Goal: Information Seeking & Learning: Learn about a topic

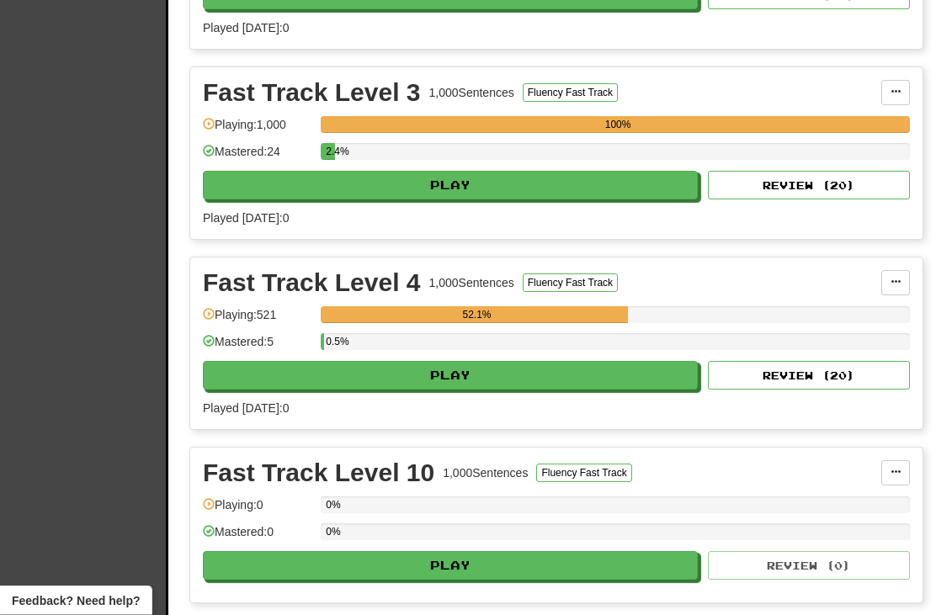
click at [486, 365] on button "Play" at bounding box center [450, 376] width 495 height 29
select select "**"
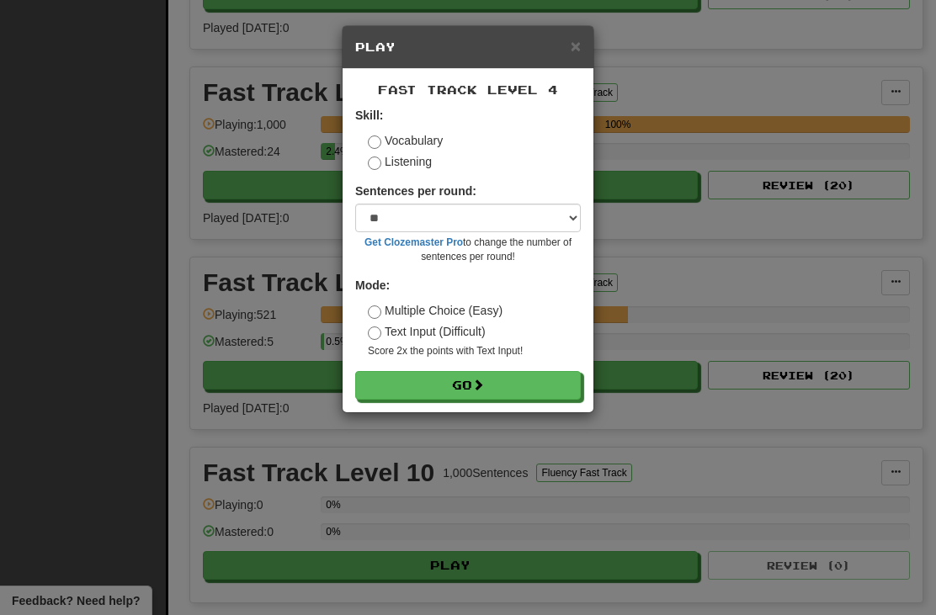
click at [471, 375] on button "Go" at bounding box center [468, 385] width 226 height 29
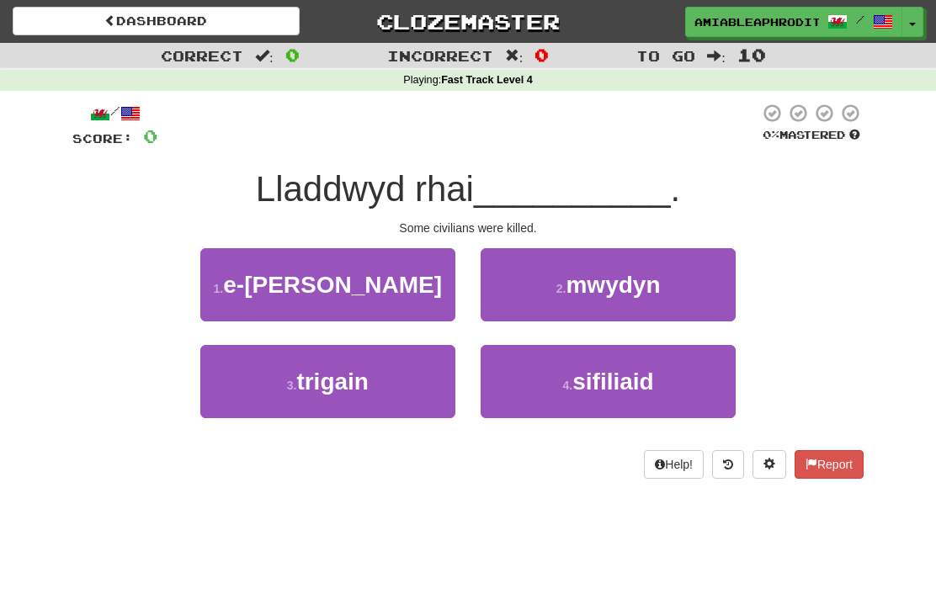
click at [697, 258] on button "2 . mwydyn" at bounding box center [608, 284] width 255 height 73
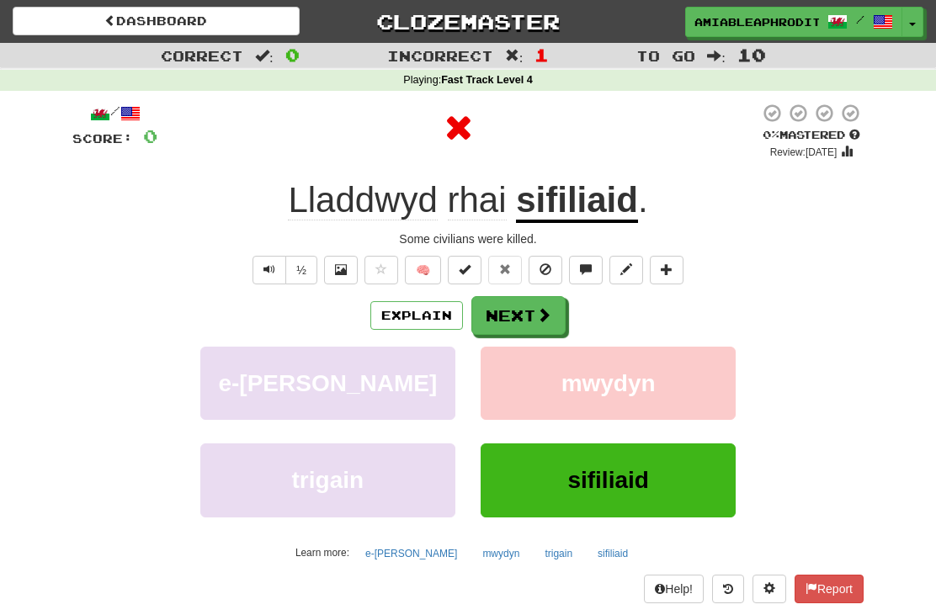
click at [542, 318] on span at bounding box center [543, 314] width 15 height 15
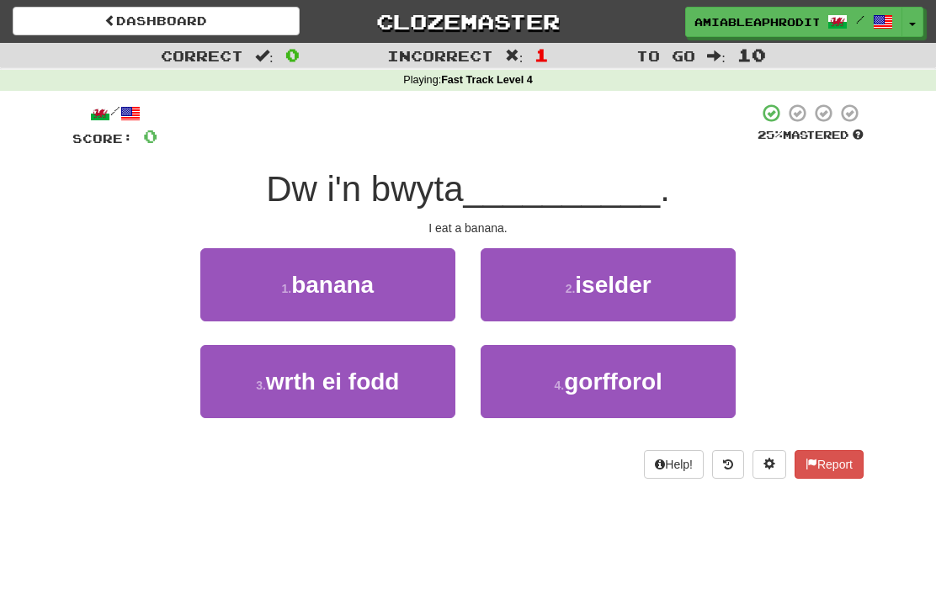
click at [417, 291] on button "1 . banana" at bounding box center [327, 284] width 255 height 73
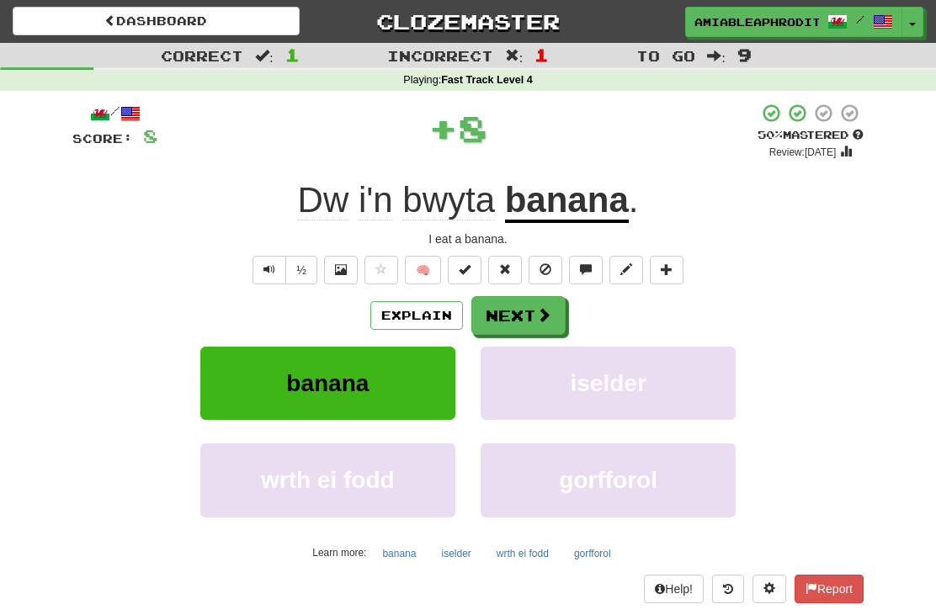
click at [532, 317] on button "Next" at bounding box center [518, 315] width 94 height 39
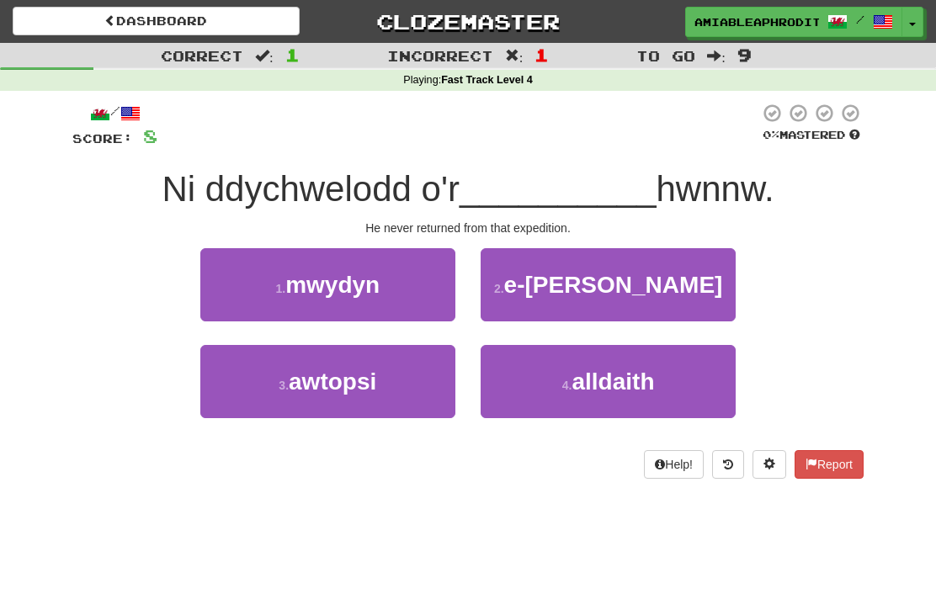
click at [366, 296] on span "mwydyn" at bounding box center [332, 285] width 94 height 26
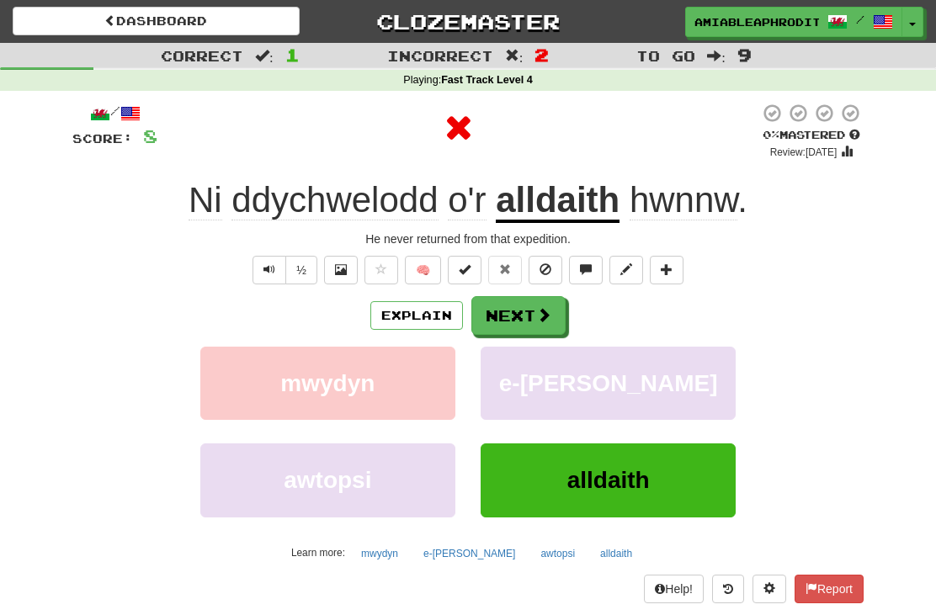
click at [520, 321] on button "Next" at bounding box center [518, 315] width 94 height 39
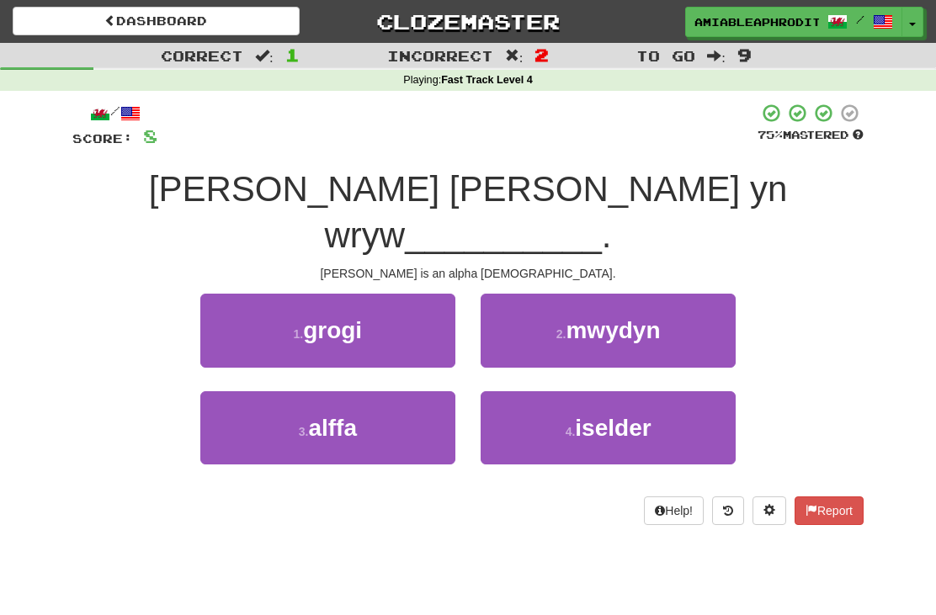
click at [386, 406] on button "3 . alffa" at bounding box center [327, 427] width 255 height 73
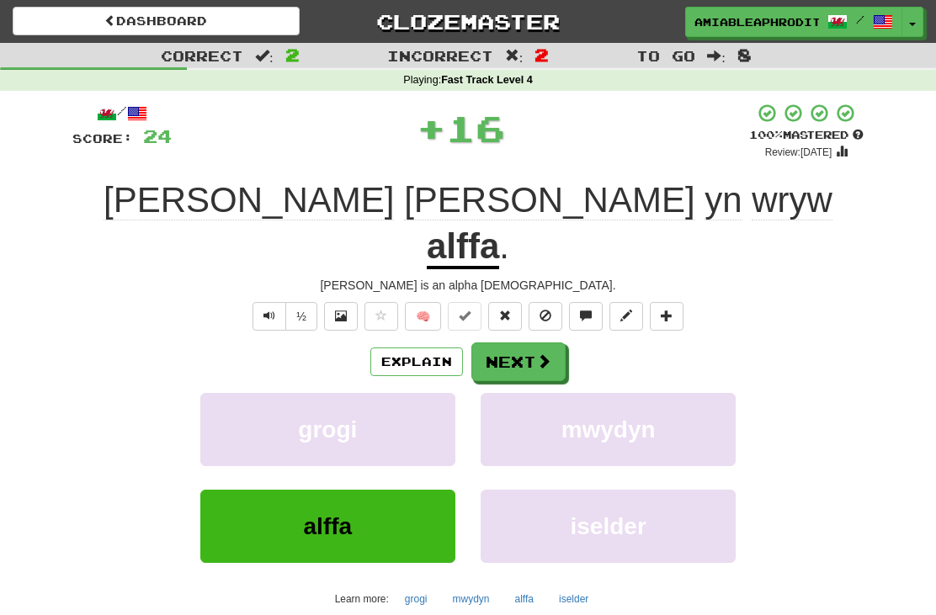
click at [522, 343] on button "Next" at bounding box center [518, 362] width 94 height 39
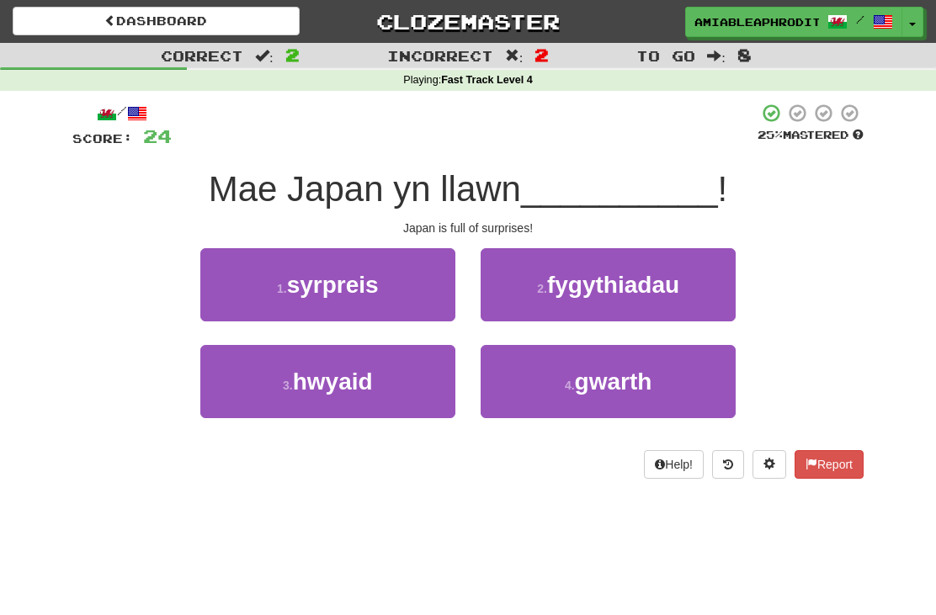
click at [416, 307] on button "1 . syrpreis" at bounding box center [327, 284] width 255 height 73
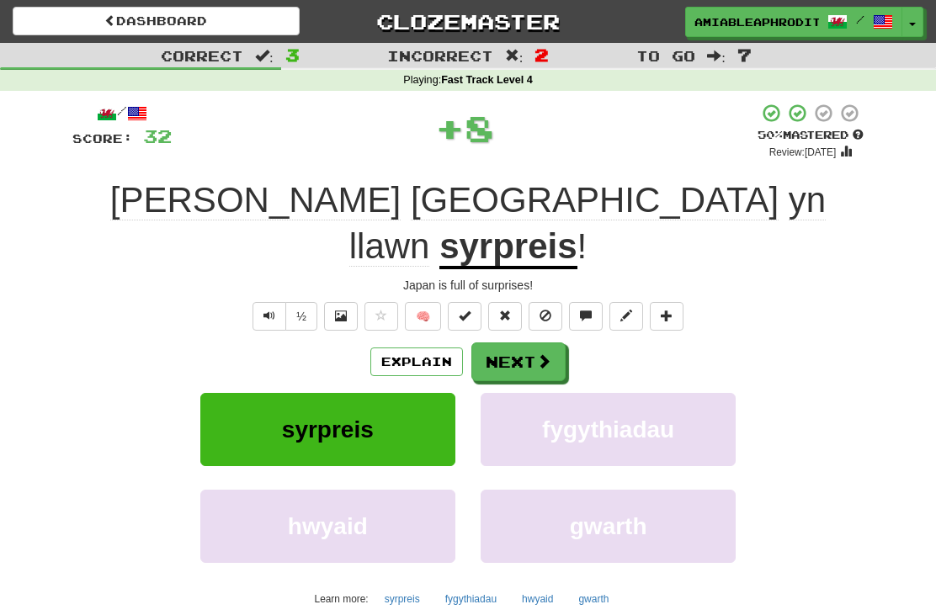
click at [534, 343] on button "Next" at bounding box center [518, 362] width 94 height 39
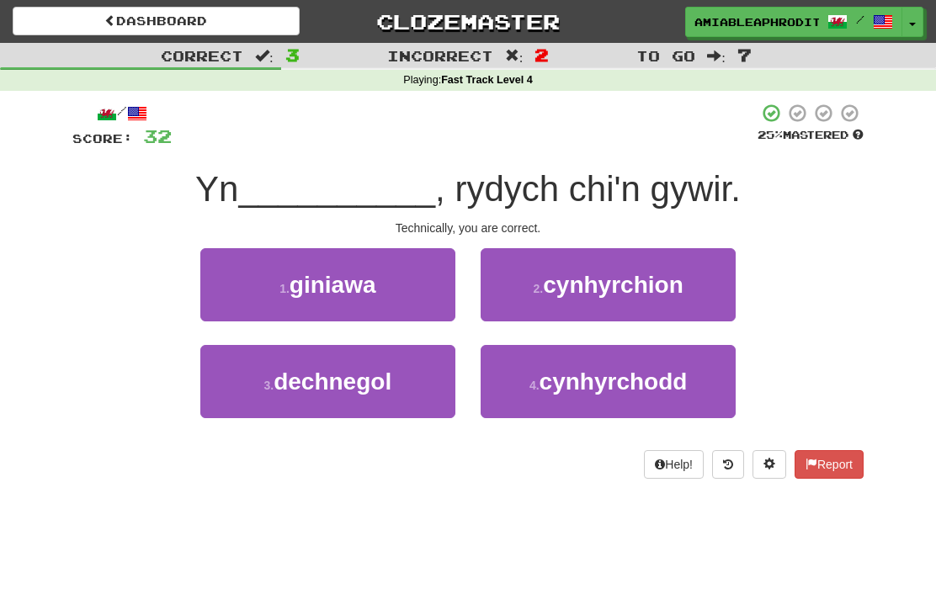
click at [651, 303] on button "2 . cynhyrchion" at bounding box center [608, 284] width 255 height 73
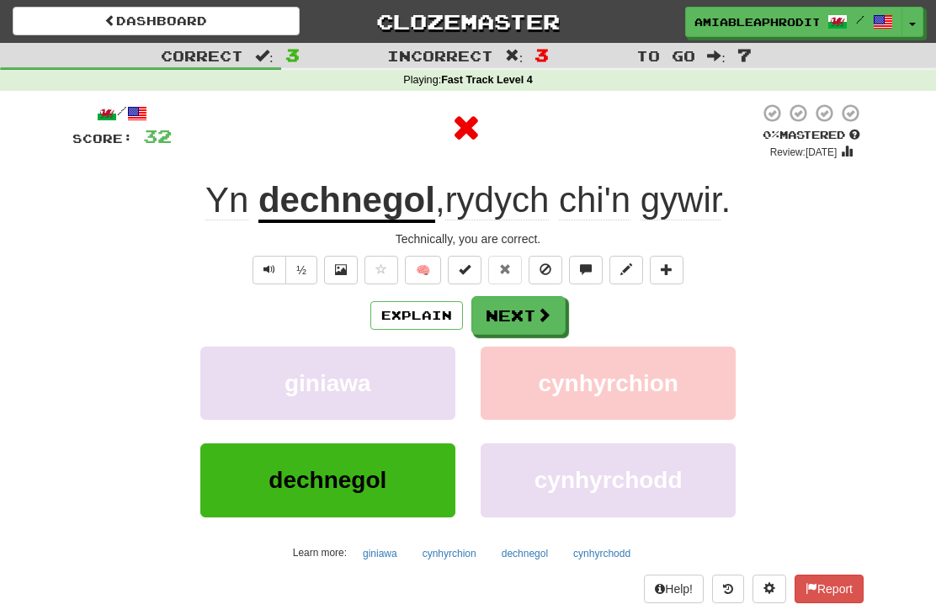
click at [574, 312] on div "Explain Next" at bounding box center [467, 315] width 791 height 39
click at [544, 322] on span at bounding box center [543, 314] width 15 height 15
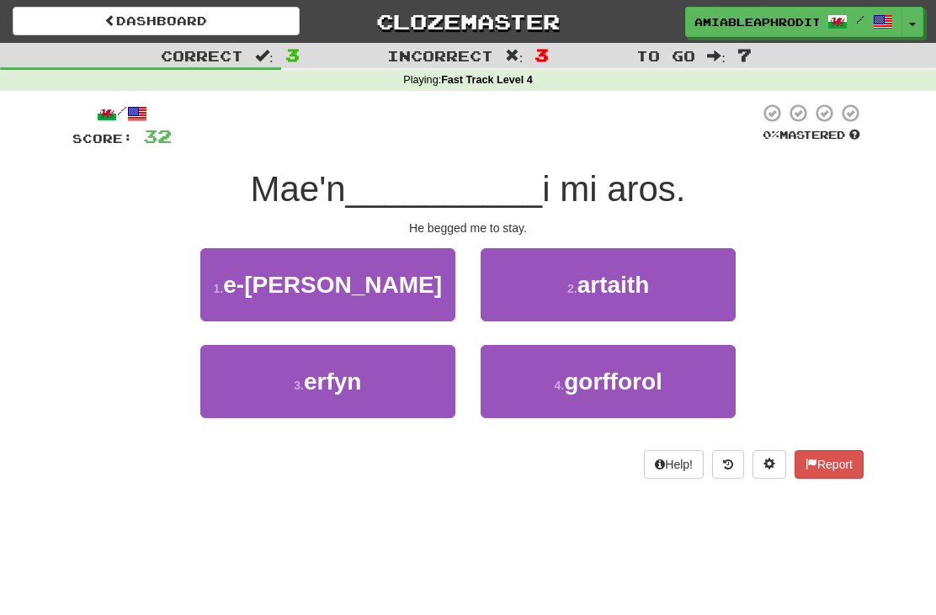
click at [647, 381] on span "gorfforol" at bounding box center [613, 382] width 99 height 26
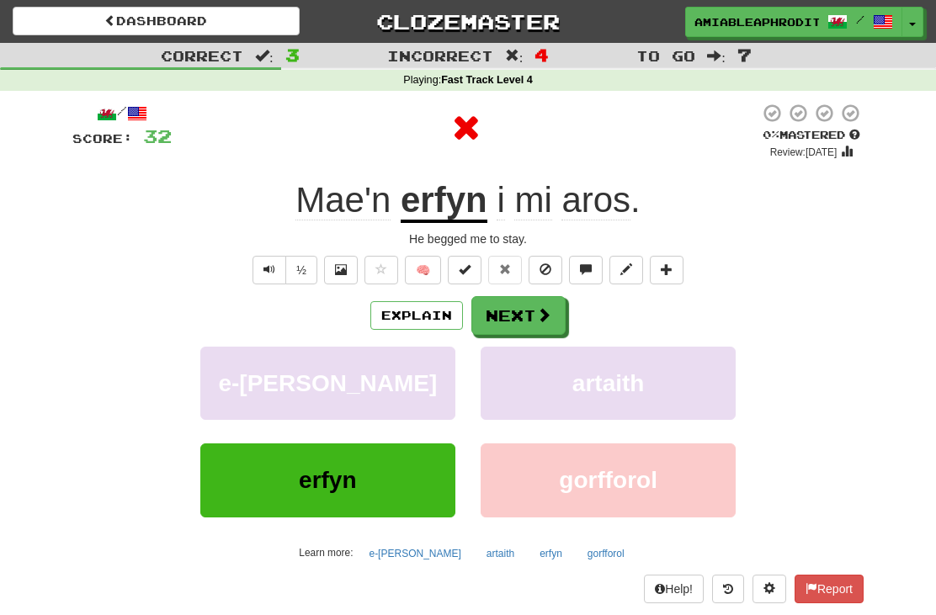
click at [556, 321] on button "Next" at bounding box center [518, 315] width 94 height 39
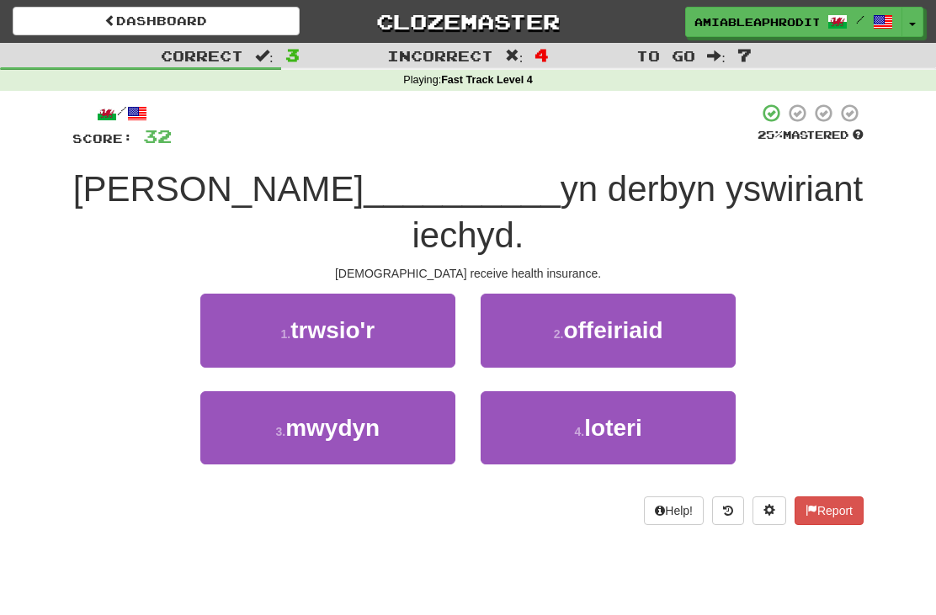
click at [609, 317] on span "offeiriaid" at bounding box center [612, 330] width 99 height 26
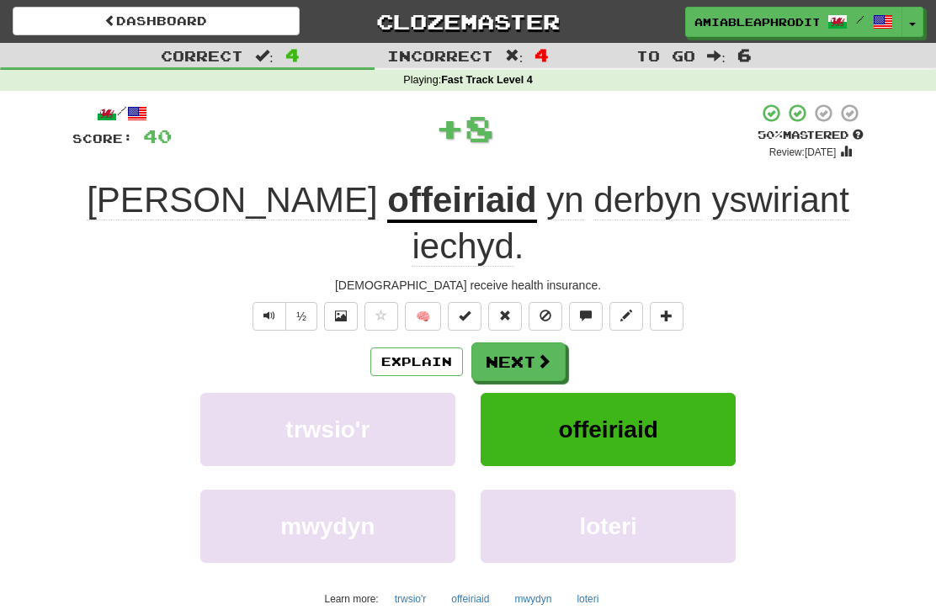
click at [546, 354] on span at bounding box center [543, 361] width 15 height 15
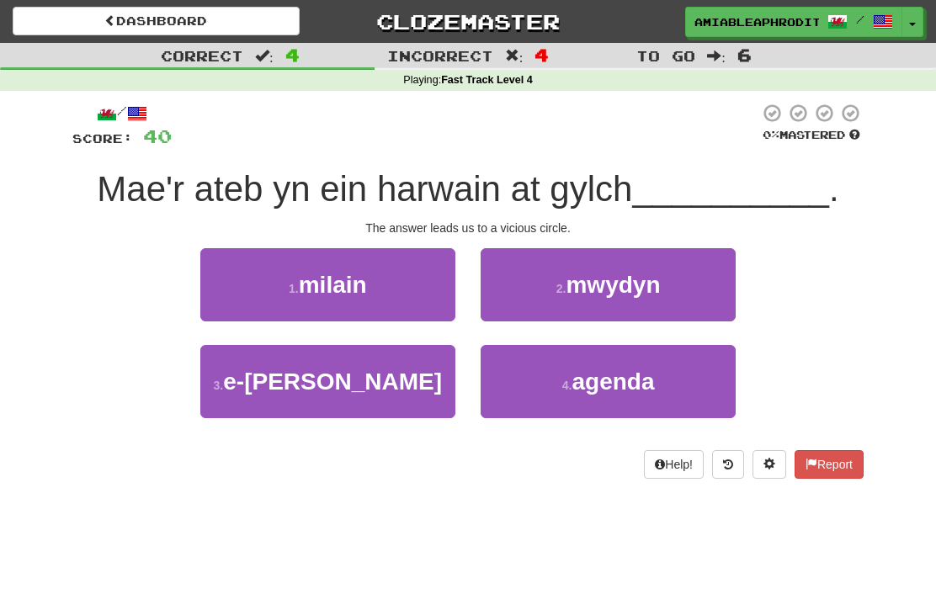
click at [402, 274] on button "1 . milain" at bounding box center [327, 284] width 255 height 73
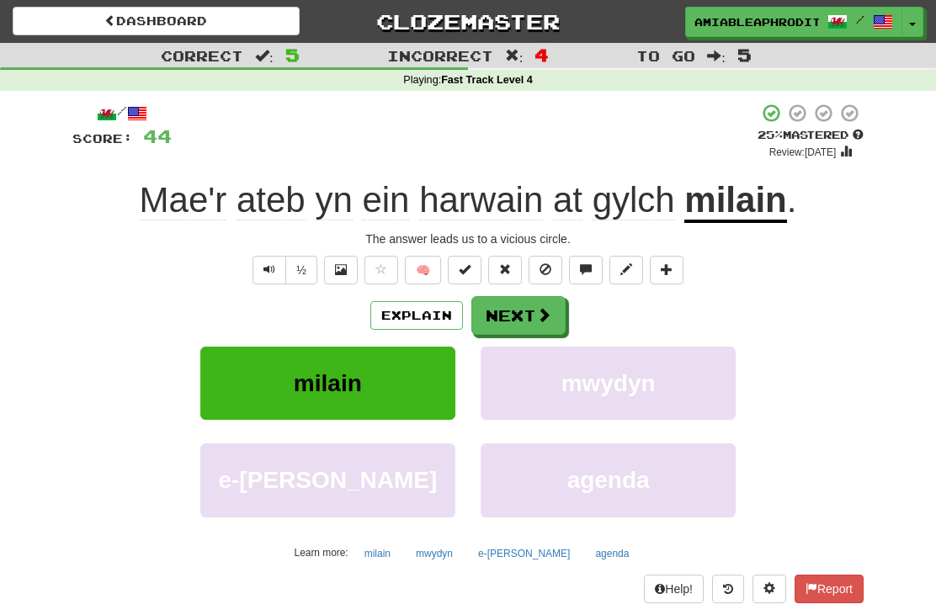
click at [524, 315] on button "Next" at bounding box center [518, 315] width 94 height 39
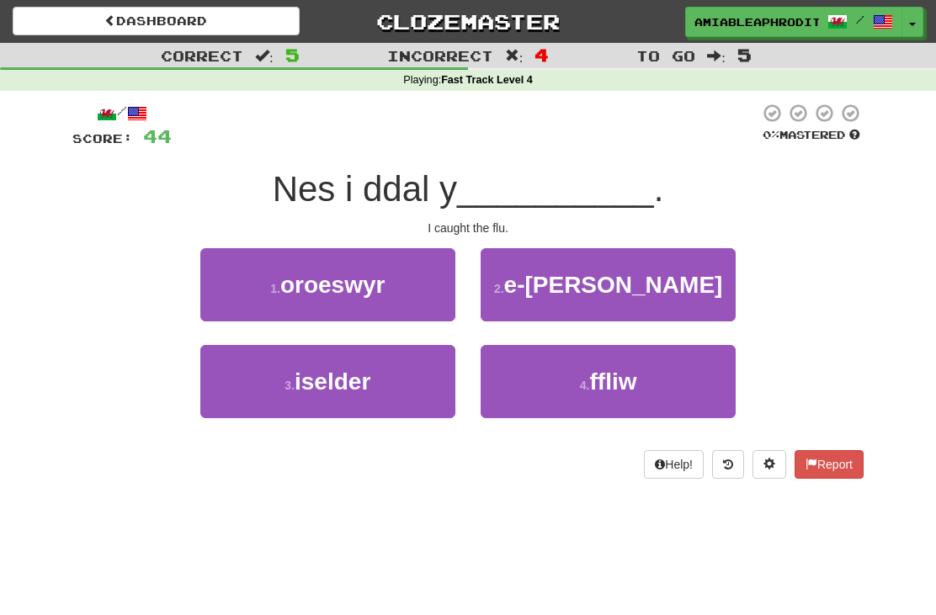
click at [667, 381] on button "4 . ffliw" at bounding box center [608, 381] width 255 height 73
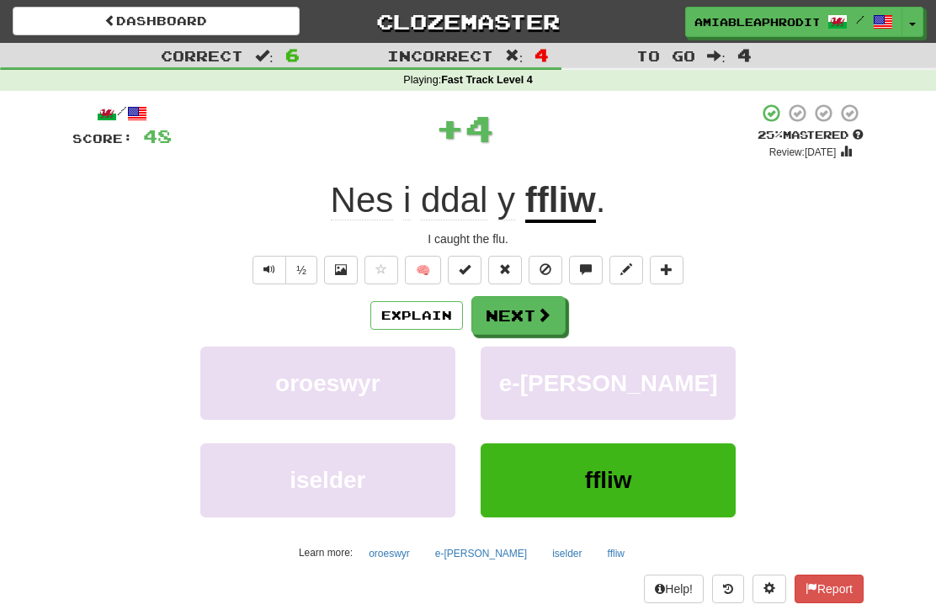
click at [550, 325] on button "Next" at bounding box center [518, 315] width 94 height 39
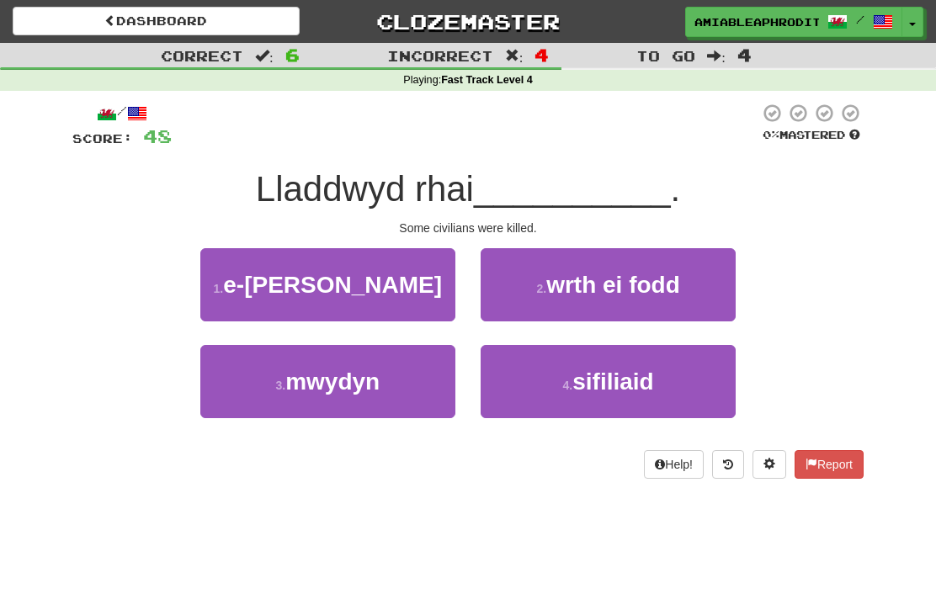
click at [606, 382] on span "sifiliaid" at bounding box center [612, 382] width 81 height 26
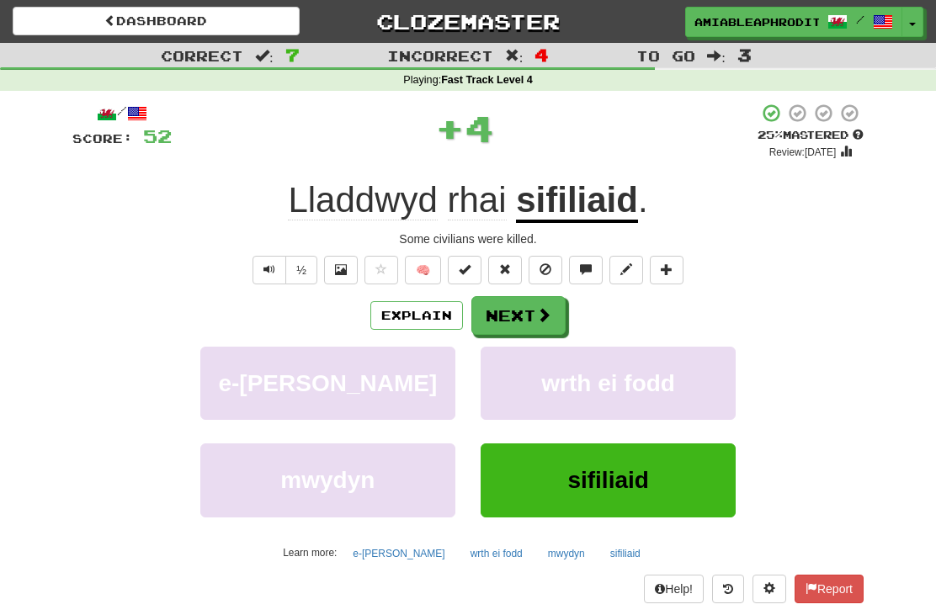
click at [556, 307] on button "Next" at bounding box center [518, 315] width 94 height 39
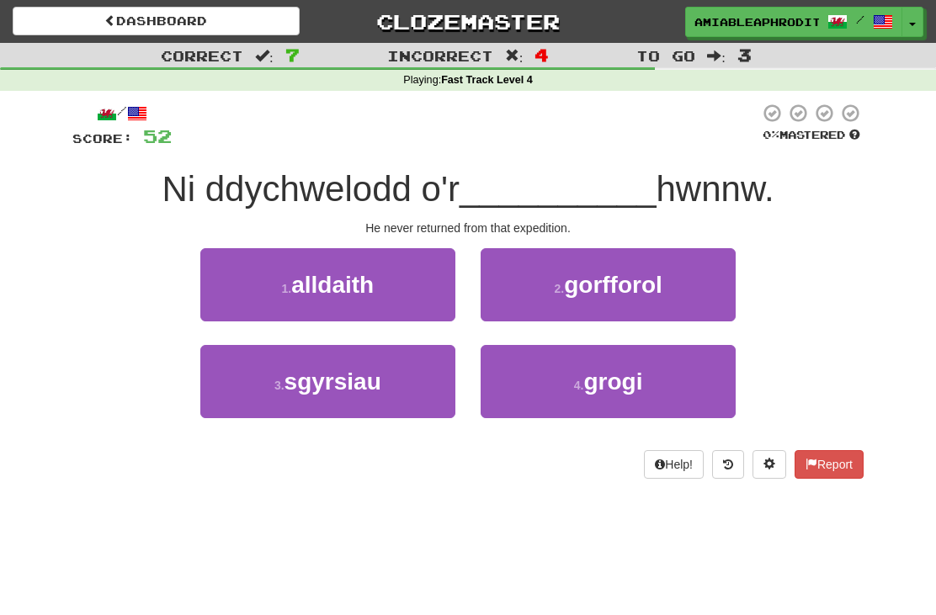
click at [411, 267] on button "1 . alldaith" at bounding box center [327, 284] width 255 height 73
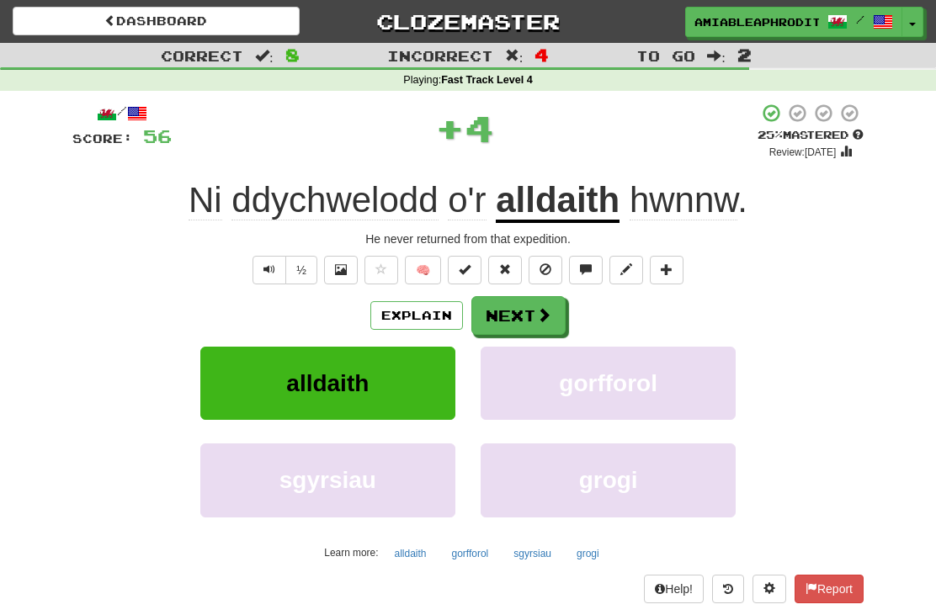
click at [538, 310] on span at bounding box center [543, 314] width 15 height 15
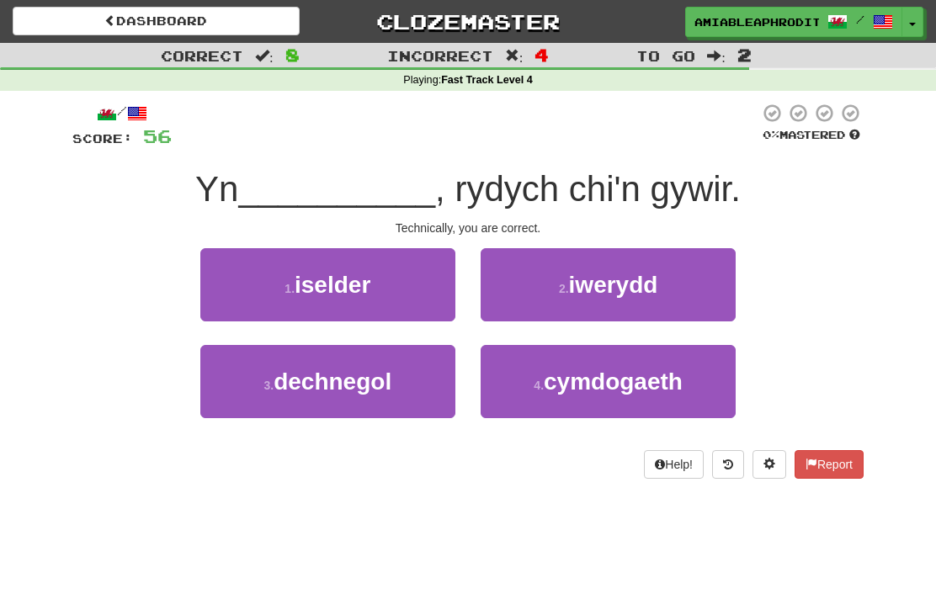
click at [431, 397] on button "3 . dechnegol" at bounding box center [327, 381] width 255 height 73
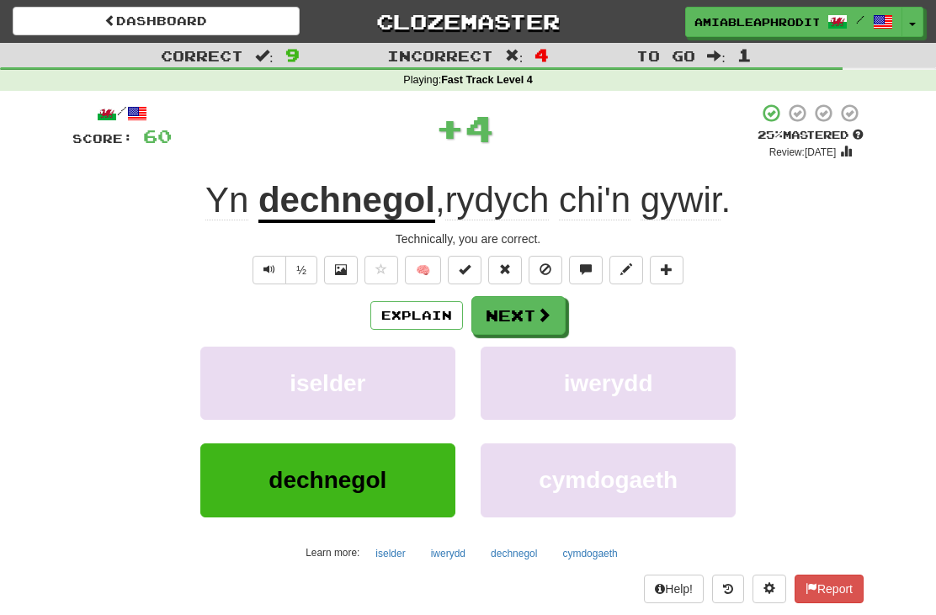
click at [546, 308] on span at bounding box center [543, 314] width 15 height 15
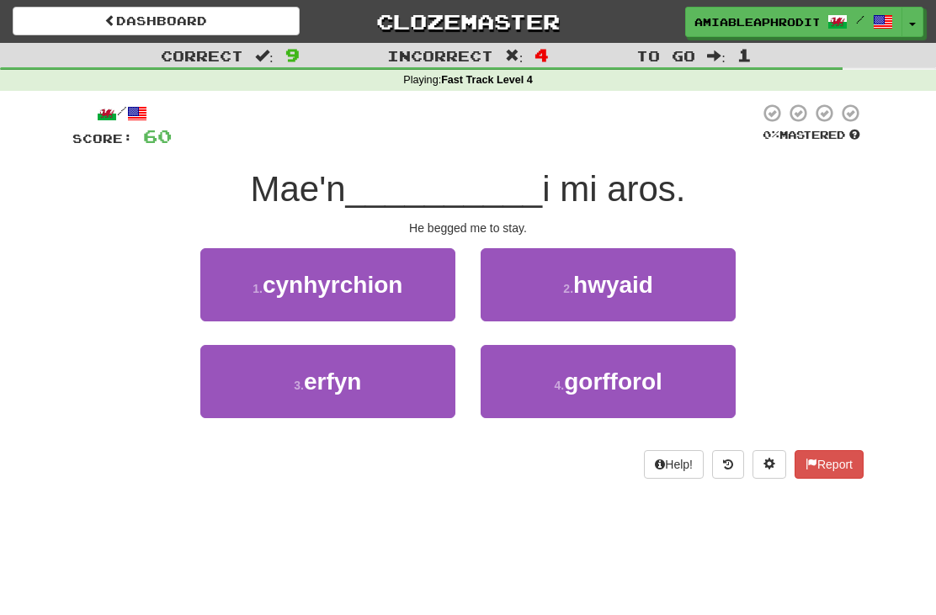
click at [375, 398] on button "3 . erfyn" at bounding box center [327, 381] width 255 height 73
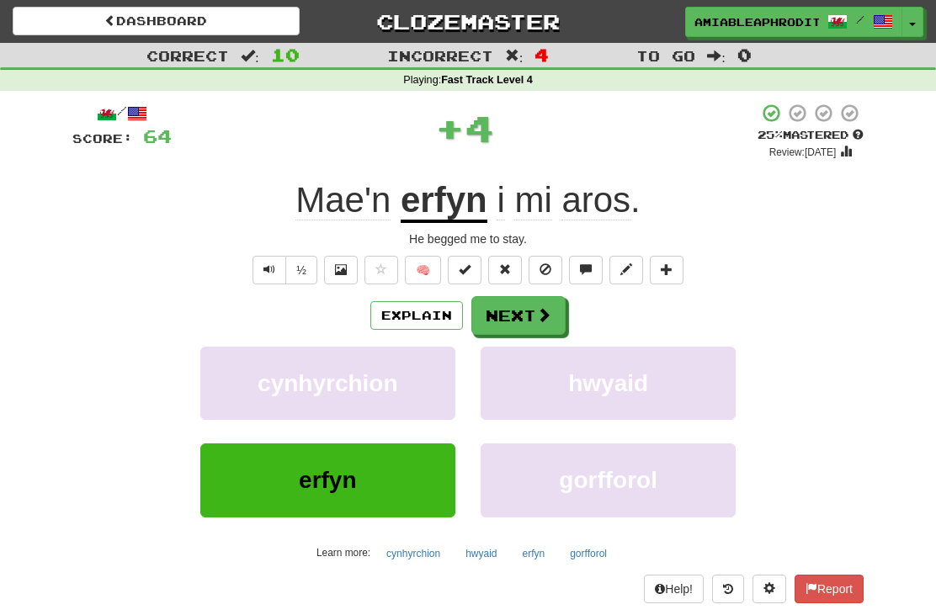
click at [554, 318] on button "Next" at bounding box center [518, 315] width 94 height 39
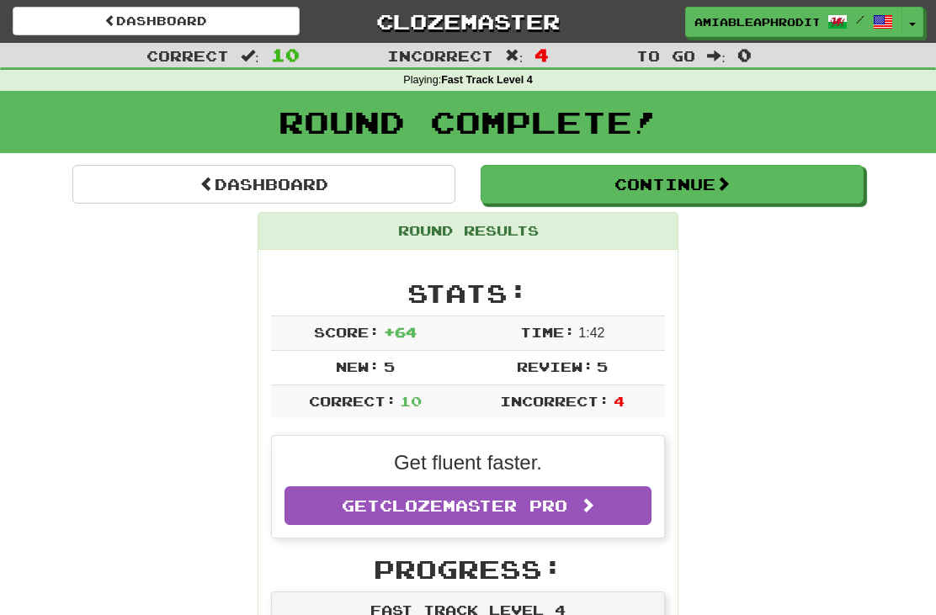
click at [422, 187] on link "Dashboard" at bounding box center [263, 184] width 383 height 39
